Goal: Information Seeking & Learning: Find specific page/section

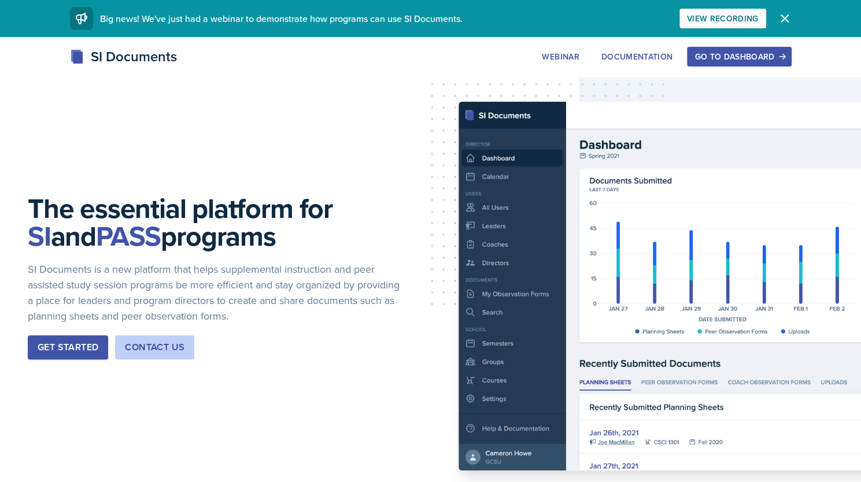
click at [788, 18] on icon "button" at bounding box center [785, 19] width 14 height 14
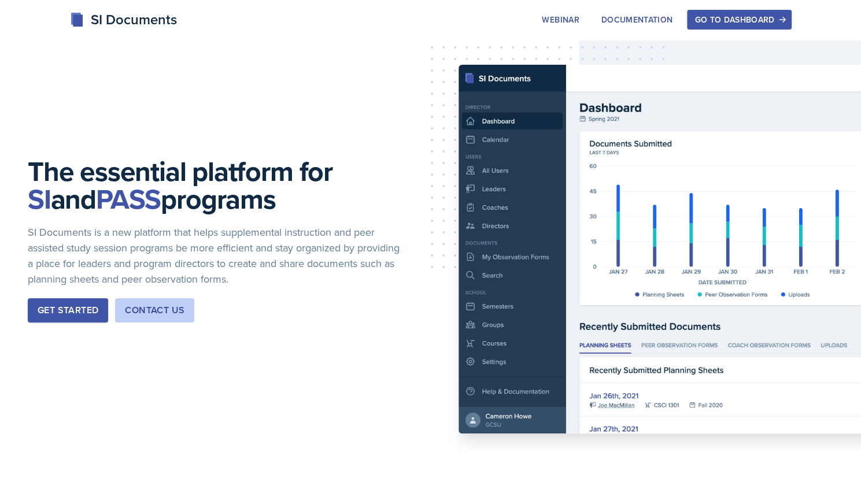
click at [759, 17] on div "Go to Dashboard" at bounding box center [739, 19] width 89 height 9
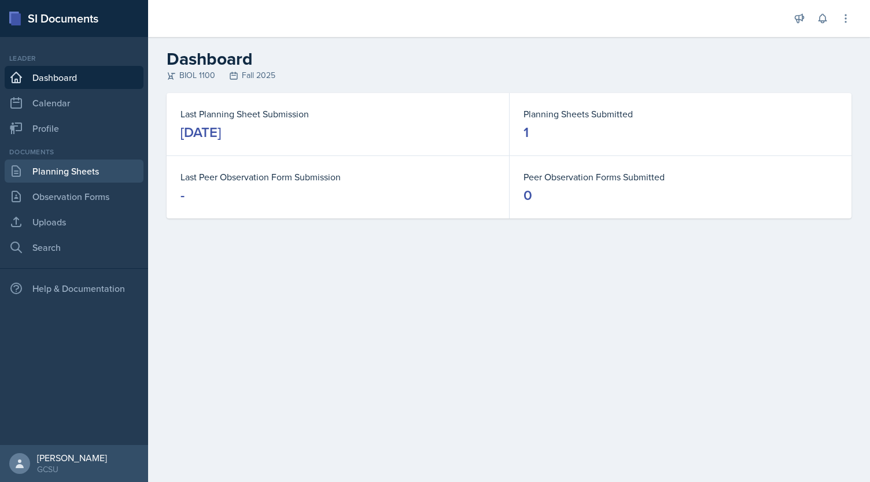
click at [83, 174] on link "Planning Sheets" at bounding box center [74, 171] width 139 height 23
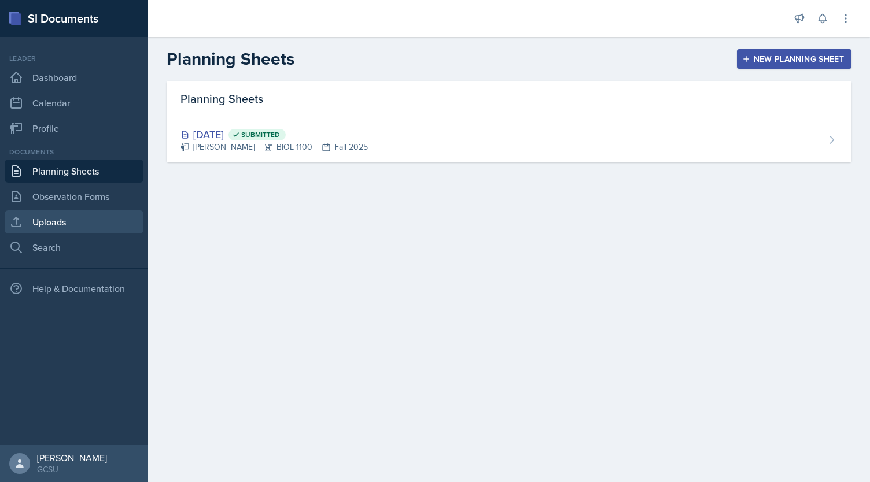
click at [73, 220] on link "Uploads" at bounding box center [74, 222] width 139 height 23
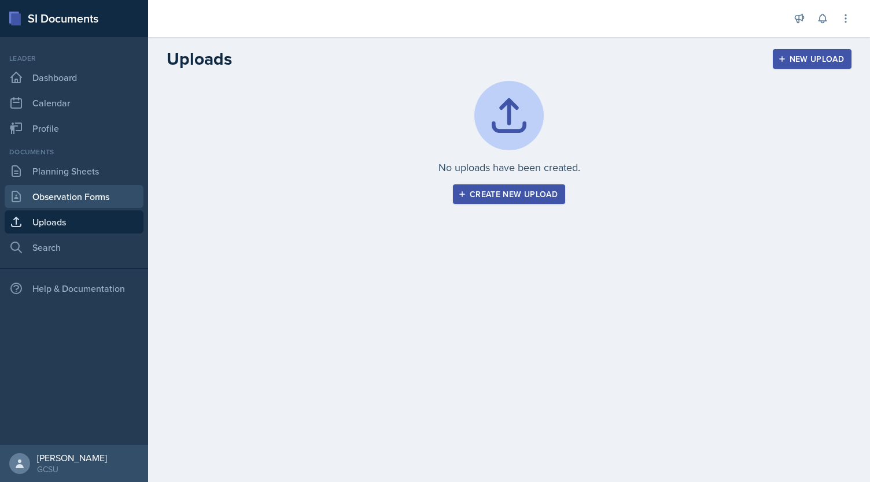
click at [115, 191] on link "Observation Forms" at bounding box center [74, 196] width 139 height 23
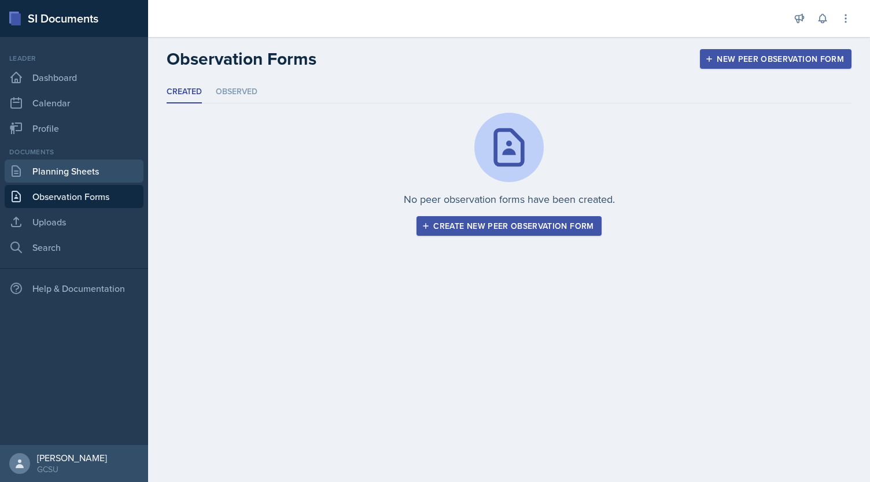
click at [97, 174] on link "Planning Sheets" at bounding box center [74, 171] width 139 height 23
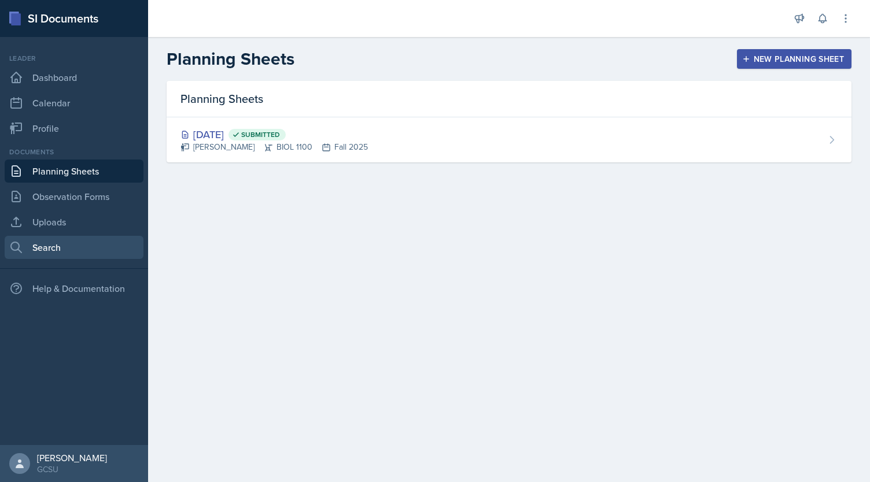
click at [62, 246] on link "Search" at bounding box center [74, 247] width 139 height 23
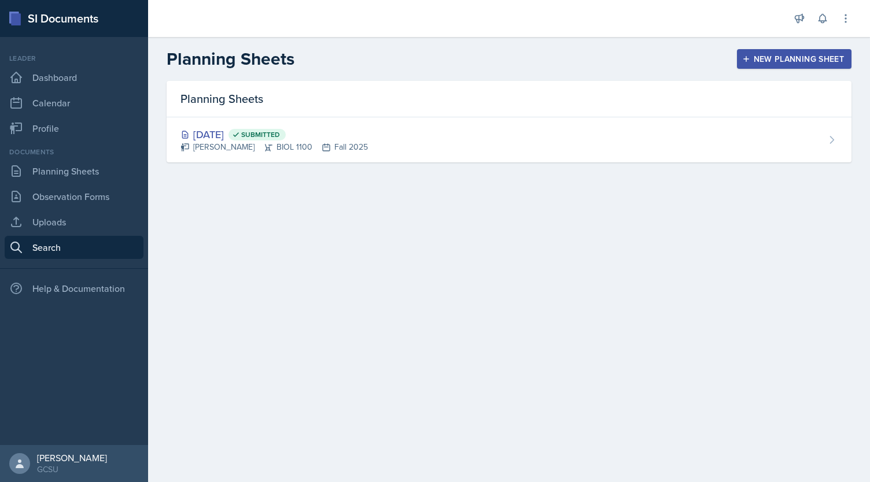
select select "all"
select select "1"
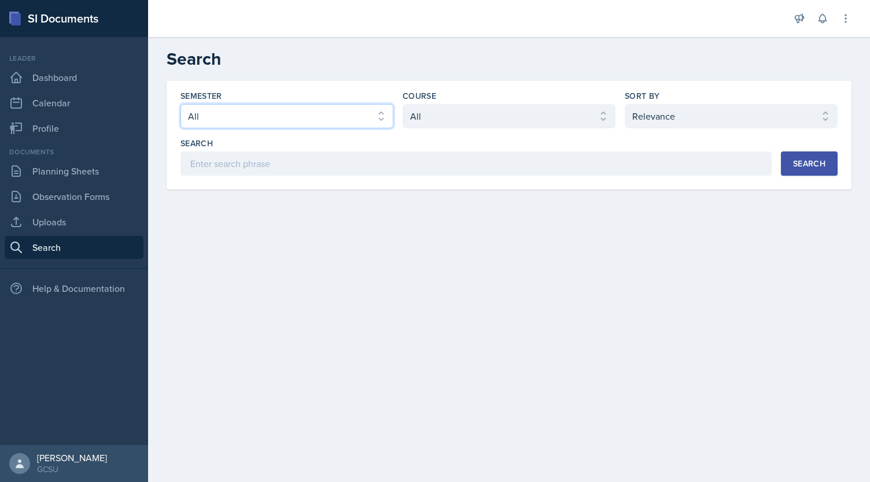
click at [281, 119] on select "Select semester All Fall 2025 Spring 2025 Fall 2024 Spring 2024 Fall 2023 Sprin…" at bounding box center [286, 116] width 213 height 24
click at [398, 68] on h2 "Search" at bounding box center [509, 59] width 685 height 21
click at [369, 118] on select "Select semester All Fall 2025 Spring 2025 Fall 2024 Spring 2024 Fall 2023 Sprin…" at bounding box center [286, 116] width 213 height 24
select select "986fdc3e-2246-4ffd-9cb8-78666de4ebed"
click at [180, 104] on select "Select semester All Fall 2025 Spring 2025 Fall 2024 Spring 2024 Fall 2023 Sprin…" at bounding box center [286, 116] width 213 height 24
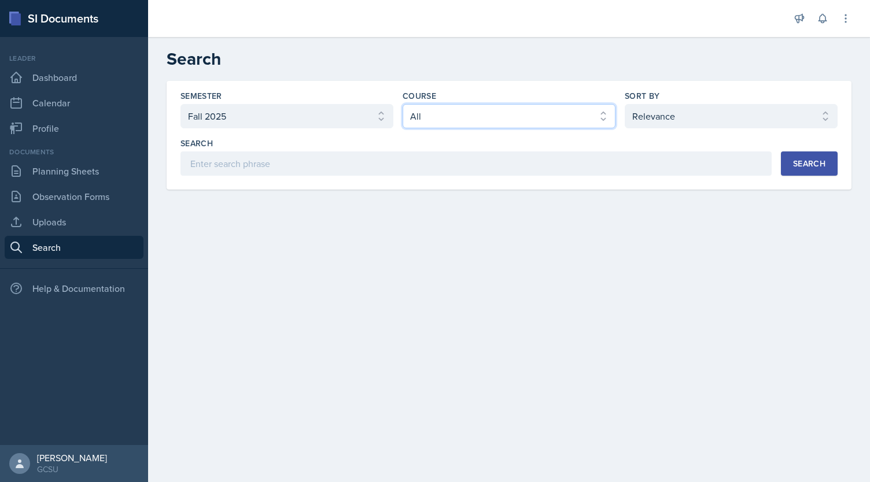
click at [471, 119] on select "Select course All ACCT 3101 ACCT 3102 ASTR 1000 BIOL 1100 BIOL 1107 BIOL 1108 B…" at bounding box center [509, 116] width 213 height 24
select select "36541d13-729a-45ef-a9cb-922687840166"
click at [403, 104] on select "Select course All ACCT 3101 ACCT 3102 ASTR 1000 BIOL 1100 BIOL 1107 BIOL 1108 B…" at bounding box center [509, 116] width 213 height 24
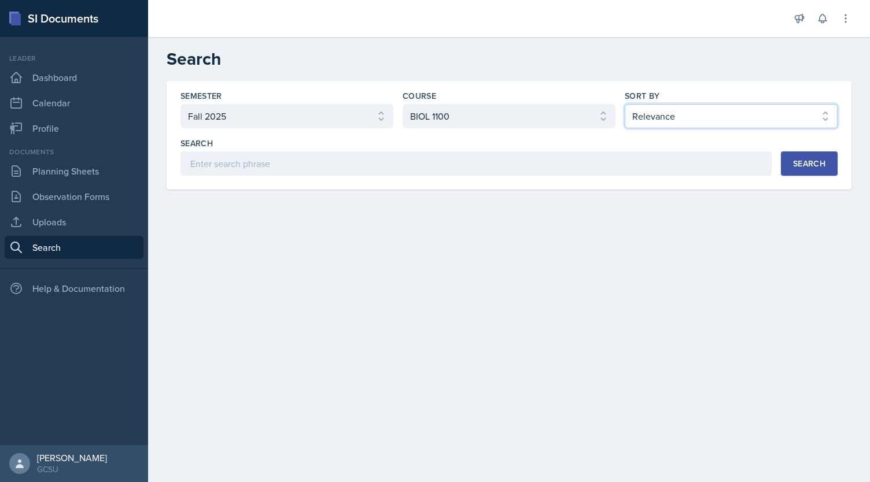
click at [696, 119] on select "Select sort by Relevance Document Date (Asc) Document Date (Desc)" at bounding box center [731, 116] width 213 height 24
click at [625, 104] on select "Select sort by Relevance Document Date (Asc) Document Date (Desc)" at bounding box center [731, 116] width 213 height 24
click at [801, 156] on button "Search" at bounding box center [809, 164] width 57 height 24
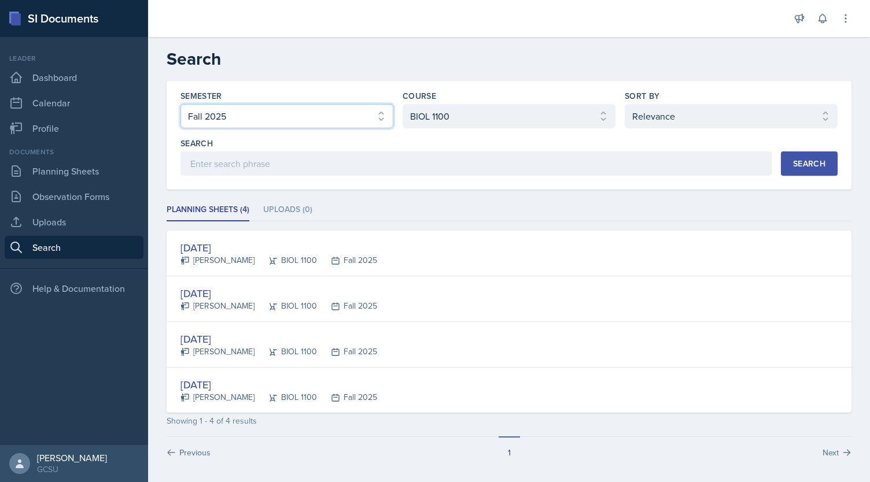
click at [327, 108] on select "Select semester All Fall 2025 Spring 2025 Fall 2024 Spring 2024 Fall 2023 Sprin…" at bounding box center [286, 116] width 213 height 24
click at [308, 105] on select "Select semester All Fall 2025 Spring 2025 Fall 2024 Spring 2024 Fall 2023 Sprin…" at bounding box center [286, 116] width 213 height 24
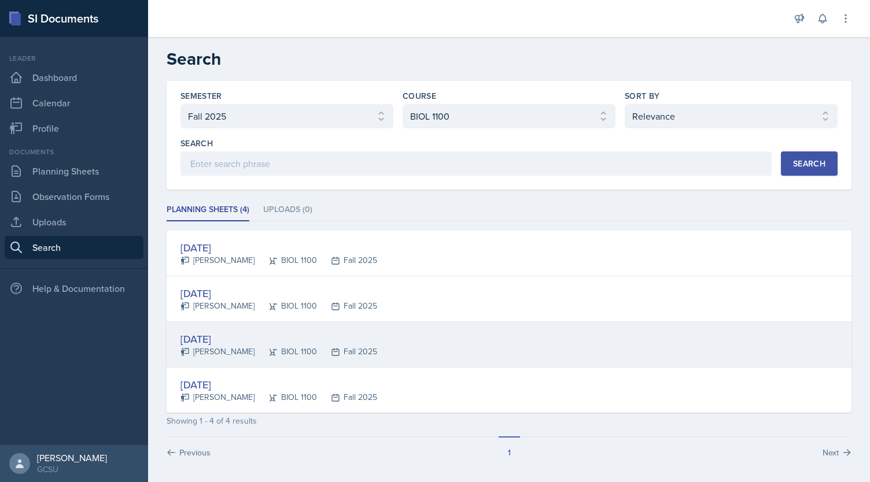
click at [218, 329] on div "[DATE] [PERSON_NAME] BIOL 1100 Fall 2025" at bounding box center [509, 345] width 685 height 46
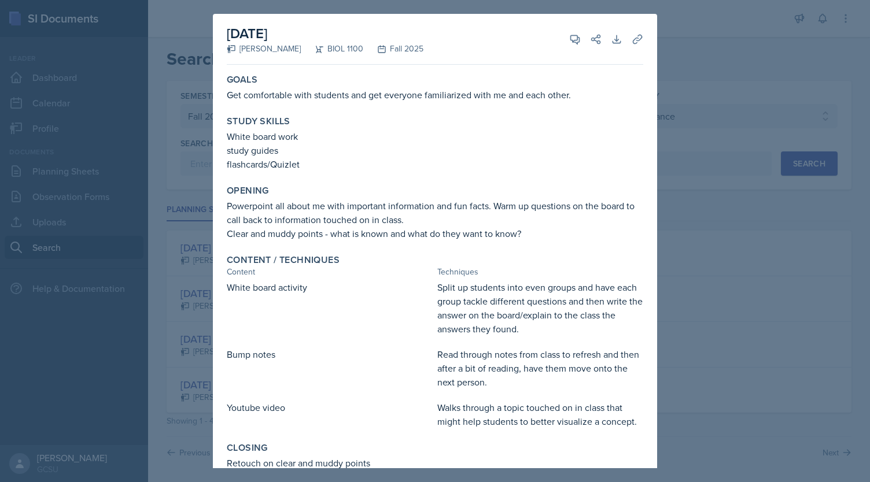
click at [692, 51] on div at bounding box center [435, 241] width 870 height 482
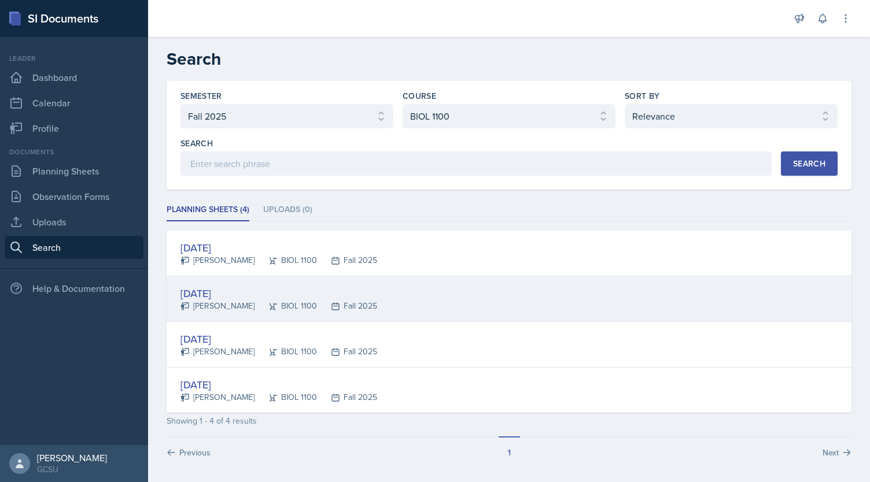
click at [217, 292] on div "[DATE]" at bounding box center [278, 294] width 197 height 16
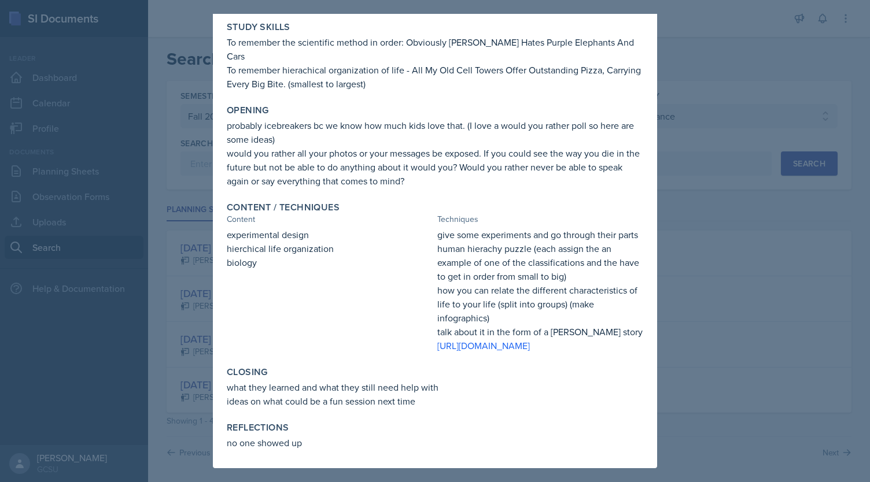
scroll to position [163, 0]
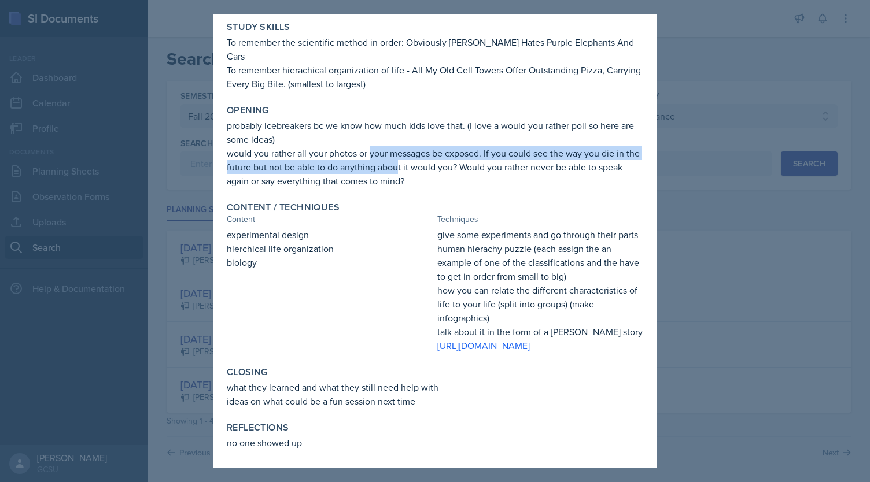
drag, startPoint x: 370, startPoint y: 109, endPoint x: 414, endPoint y: 119, distance: 45.0
click at [414, 146] on p "would you rather all your photos or your messages be exposed. If you could see …" at bounding box center [435, 167] width 416 height 42
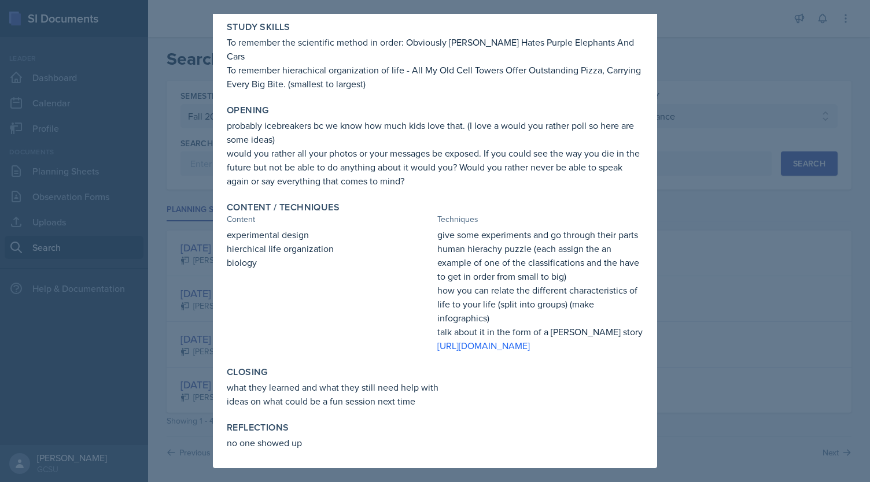
click at [447, 146] on p "would you rather all your photos or your messages be exposed. If you could see …" at bounding box center [435, 167] width 416 height 42
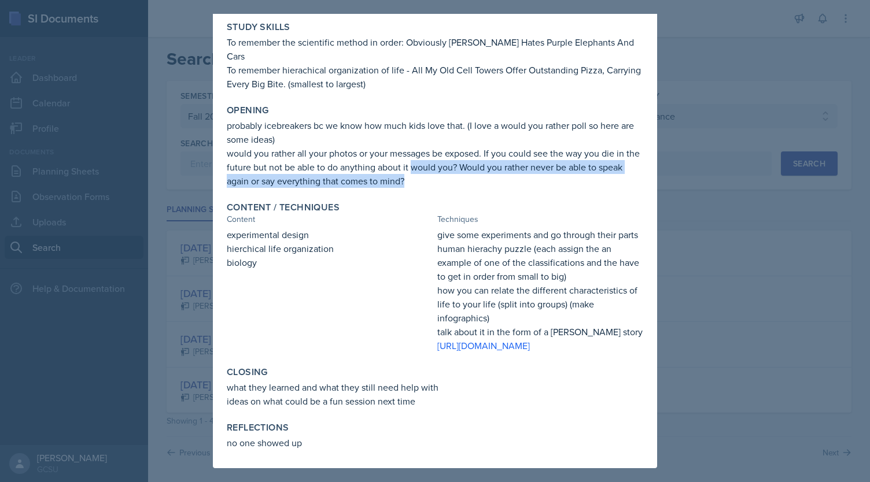
drag, startPoint x: 427, startPoint y: 122, endPoint x: 447, endPoint y: 141, distance: 27.4
click at [447, 146] on p "would you rather all your photos or your messages be exposed. If you could see …" at bounding box center [435, 167] width 416 height 42
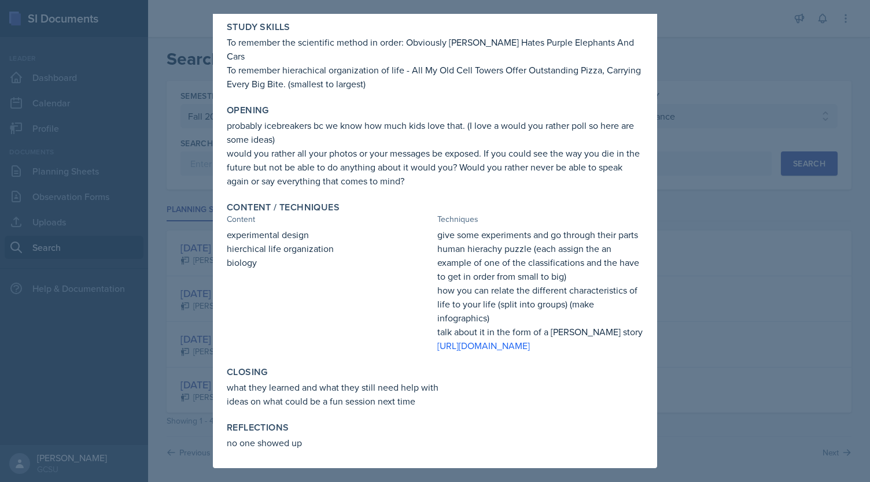
click at [341, 146] on p "would you rather all your photos or your messages be exposed. If you could see …" at bounding box center [435, 167] width 416 height 42
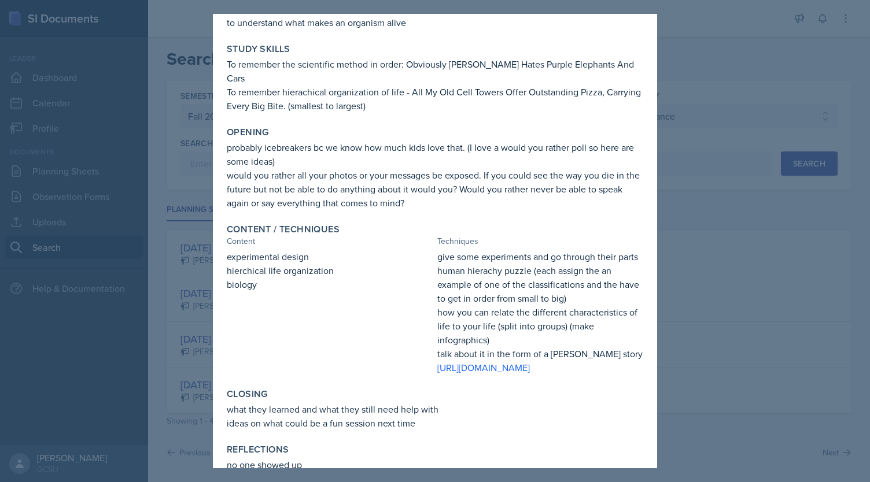
scroll to position [0, 0]
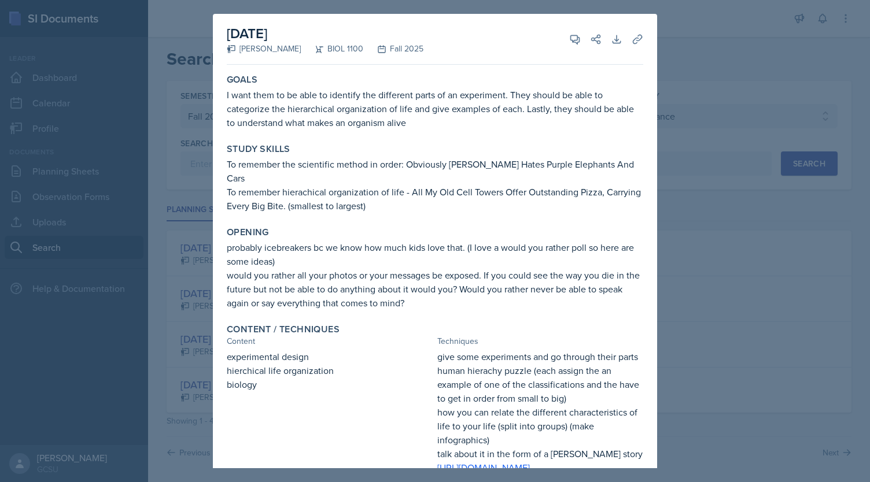
click at [678, 40] on div at bounding box center [435, 241] width 870 height 482
